Goal: Find contact information: Find contact information

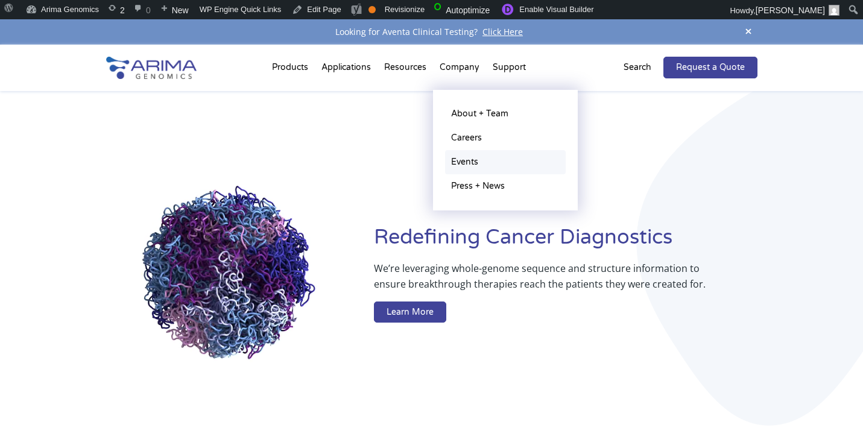
click at [454, 164] on link "Events" at bounding box center [505, 162] width 121 height 24
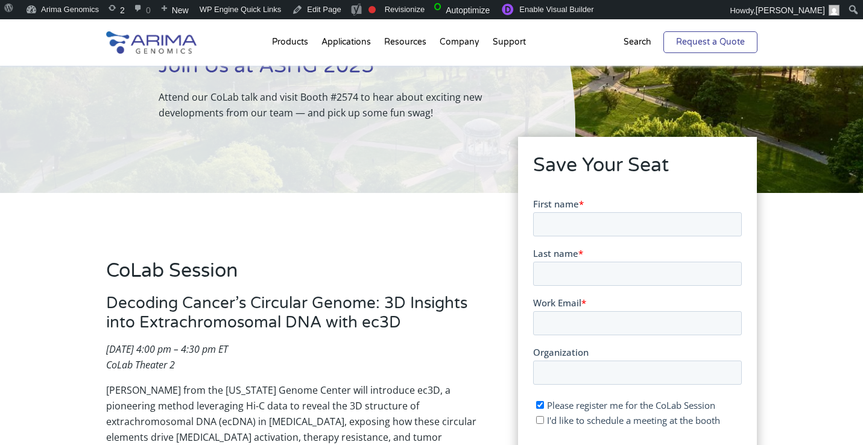
click at [674, 37] on link "Request a Quote" at bounding box center [710, 42] width 94 height 22
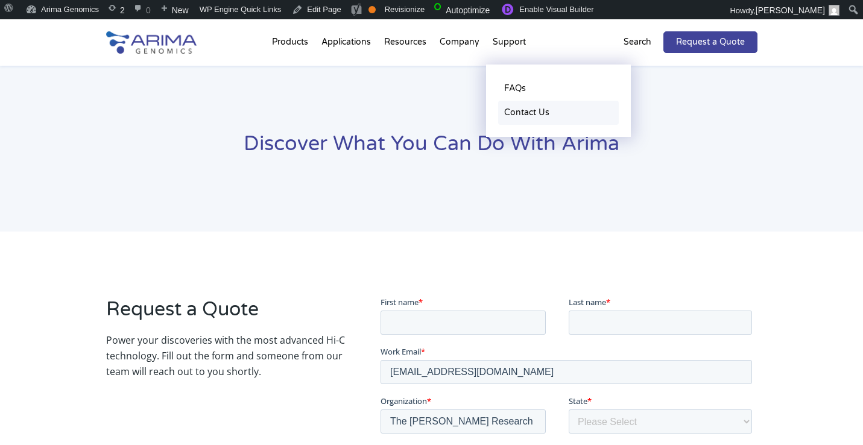
click at [542, 109] on link "Contact Us" at bounding box center [558, 113] width 121 height 24
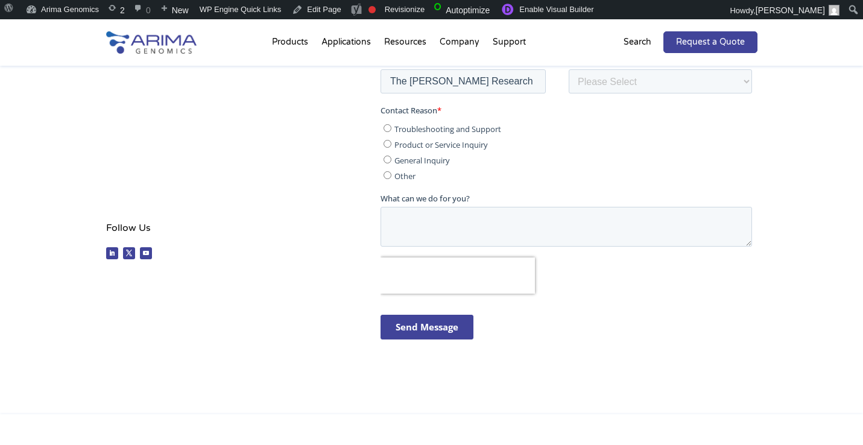
scroll to position [514, 0]
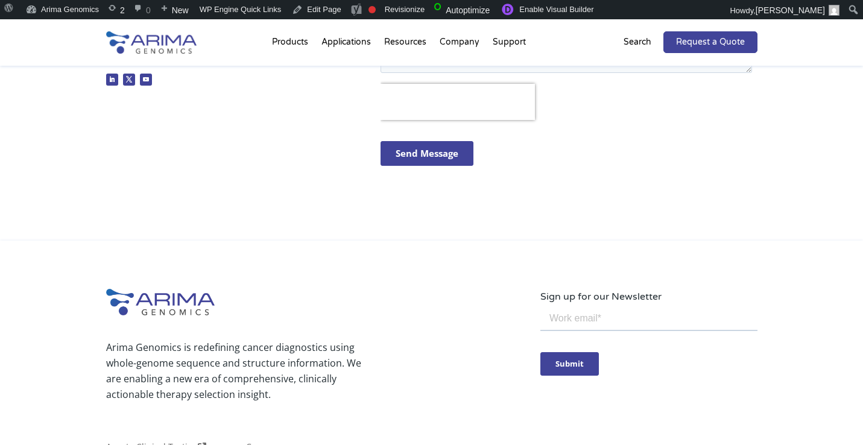
click at [558, 323] on input "email" at bounding box center [648, 318] width 217 height 24
